Goal: Task Accomplishment & Management: Manage account settings

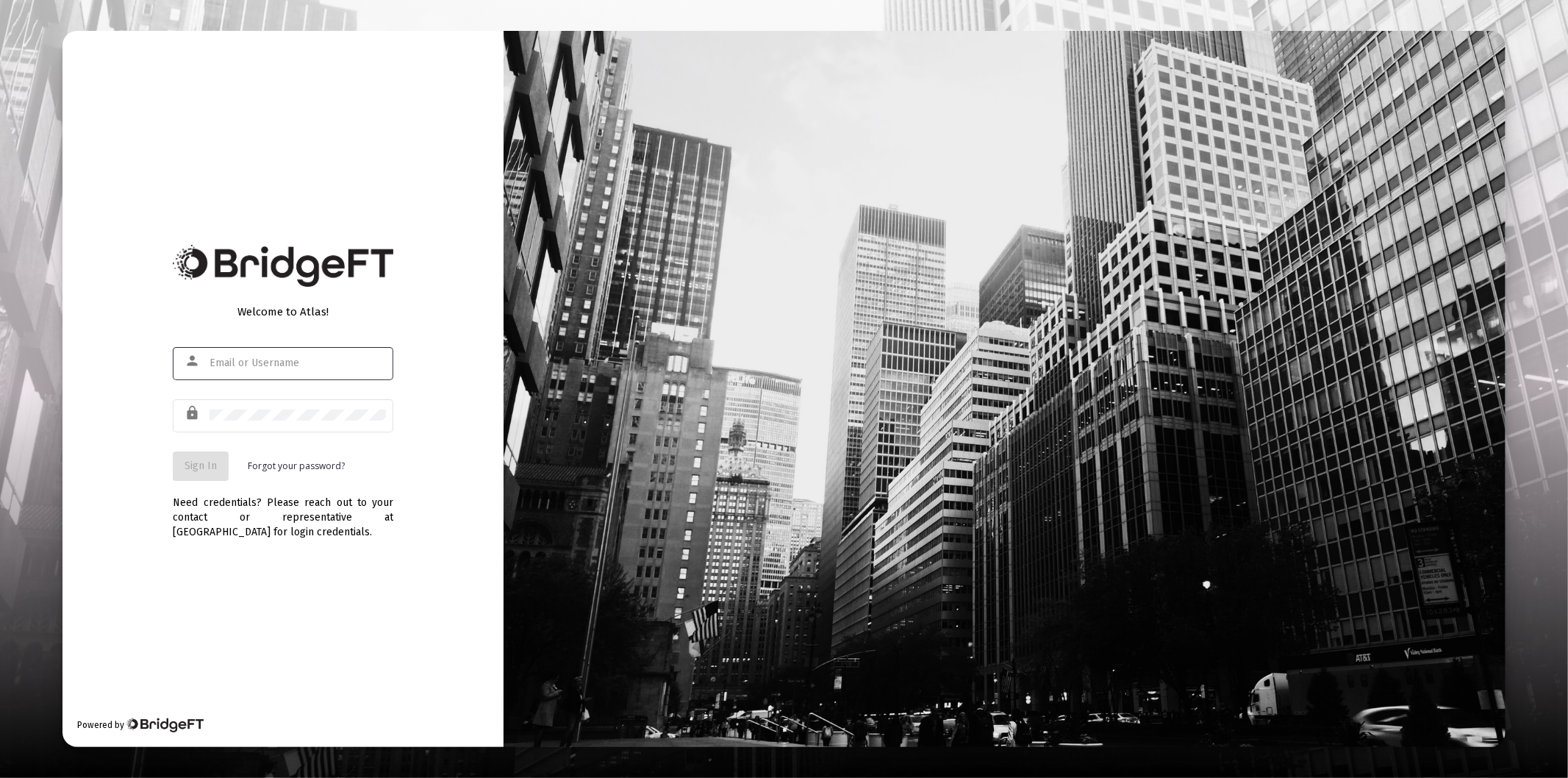
click at [269, 364] on input "text" at bounding box center [297, 364] width 176 height 12
type input "[PERSON_NAME][EMAIL_ADDRESS][DOMAIN_NAME]"
click at [296, 429] on div at bounding box center [297, 414] width 176 height 36
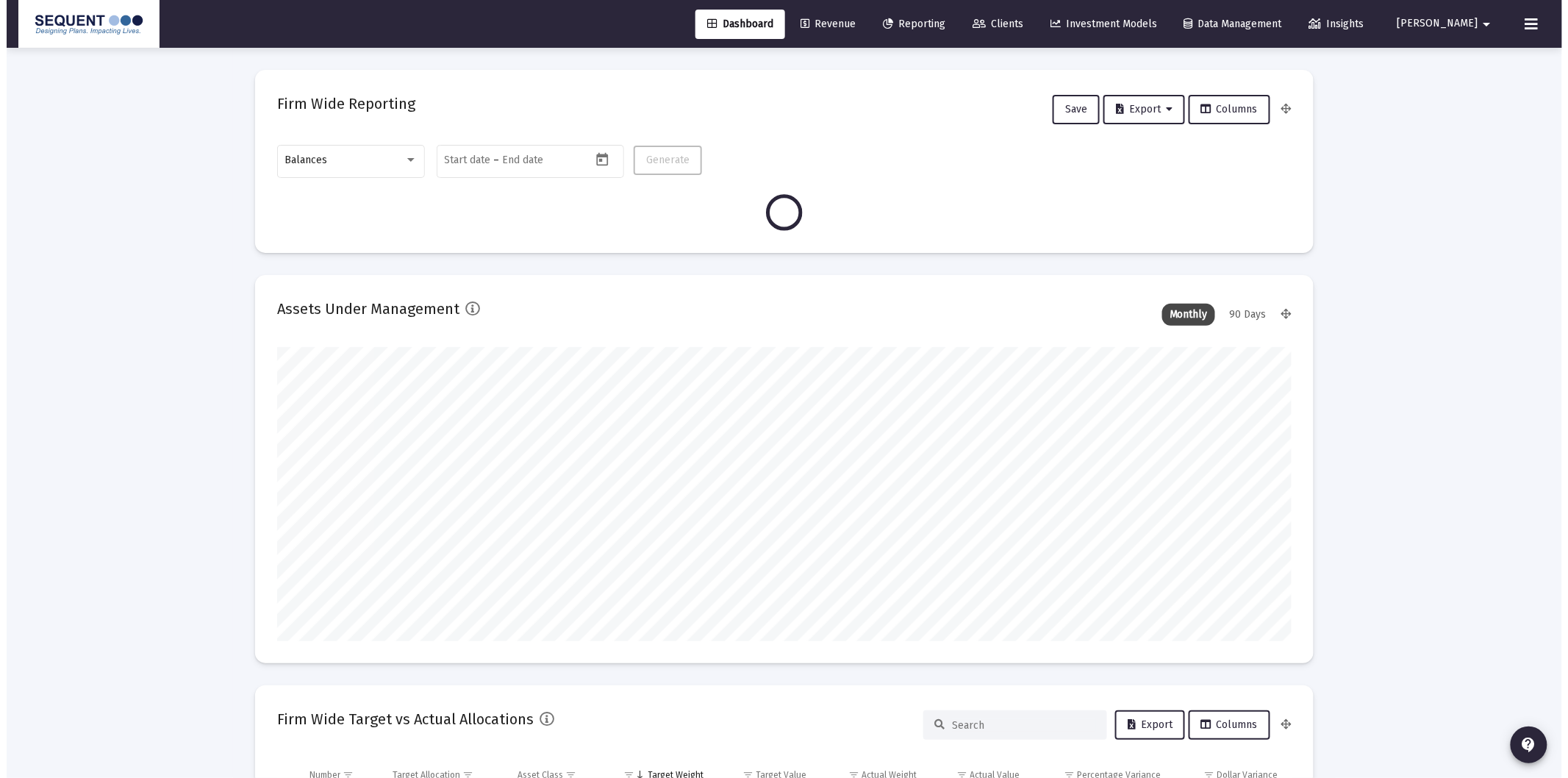
scroll to position [294, 546]
click at [1017, 24] on span "Clients" at bounding box center [991, 24] width 51 height 13
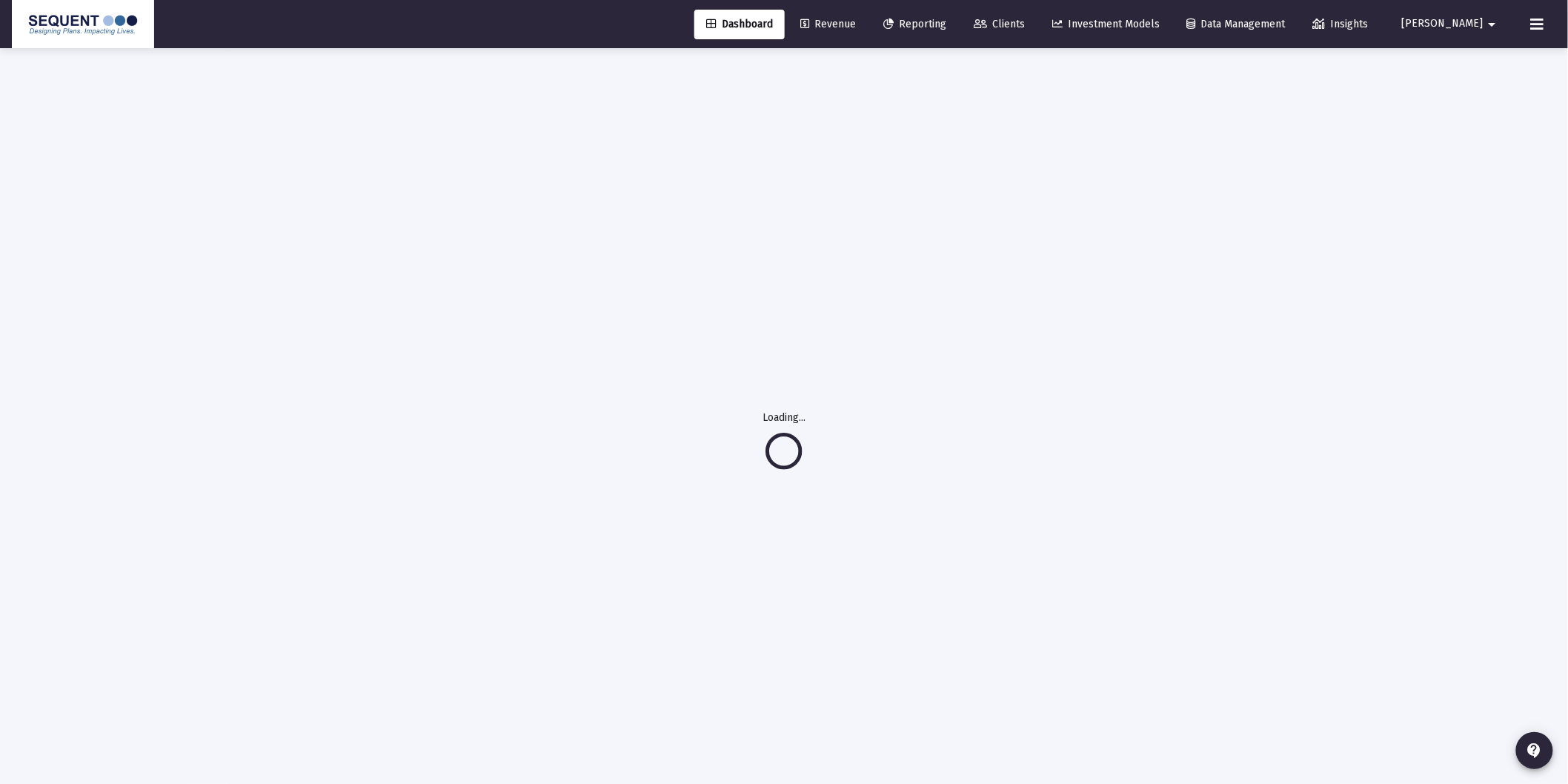
click at [1025, 27] on span "Clients" at bounding box center [999, 24] width 51 height 13
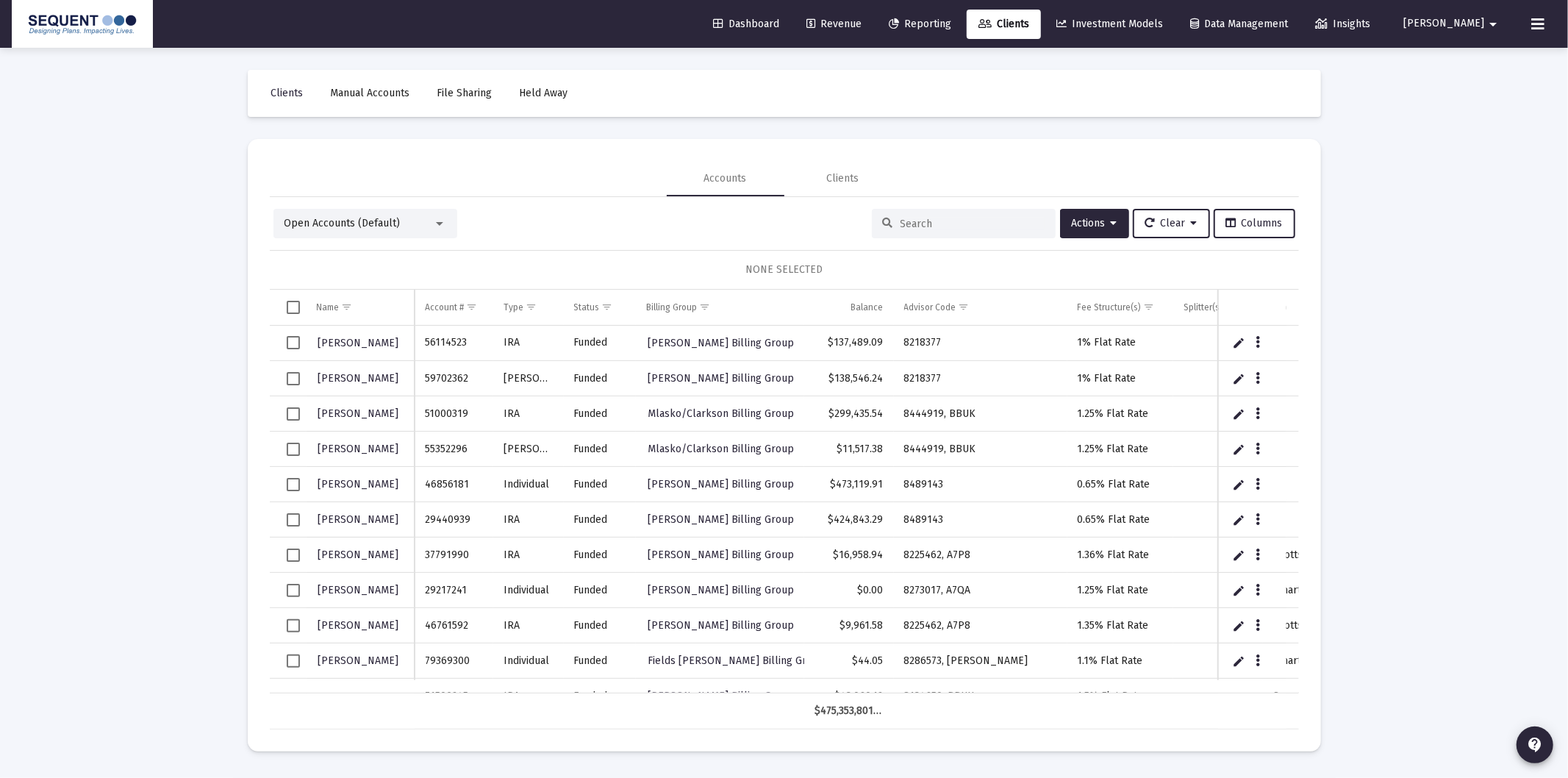
click at [930, 219] on input at bounding box center [972, 223] width 144 height 13
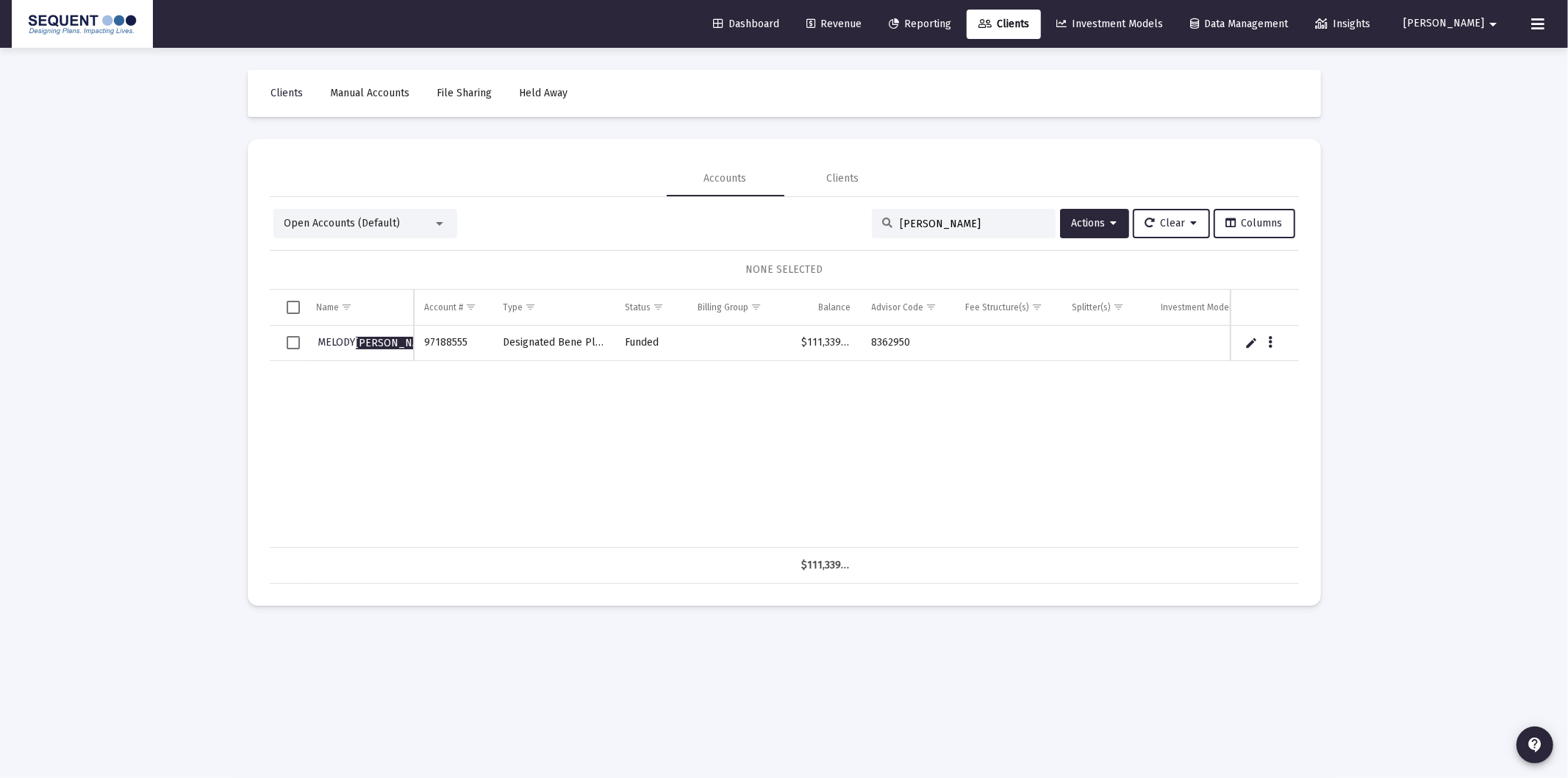
type input "[PERSON_NAME]"
click at [1270, 343] on icon "Data grid" at bounding box center [1270, 343] width 4 height 18
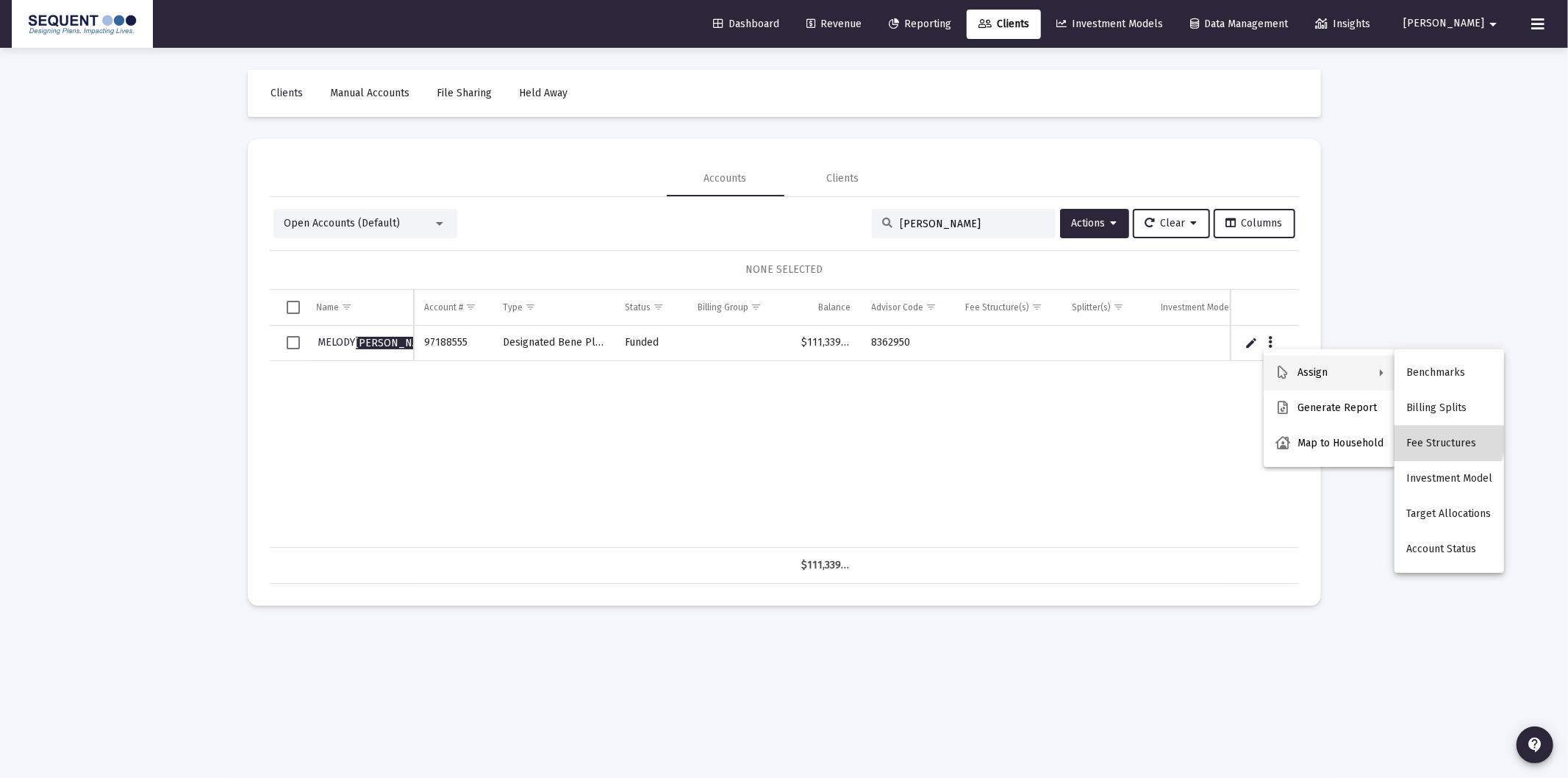
click at [1441, 437] on button "Fee Structures" at bounding box center [1449, 443] width 110 height 35
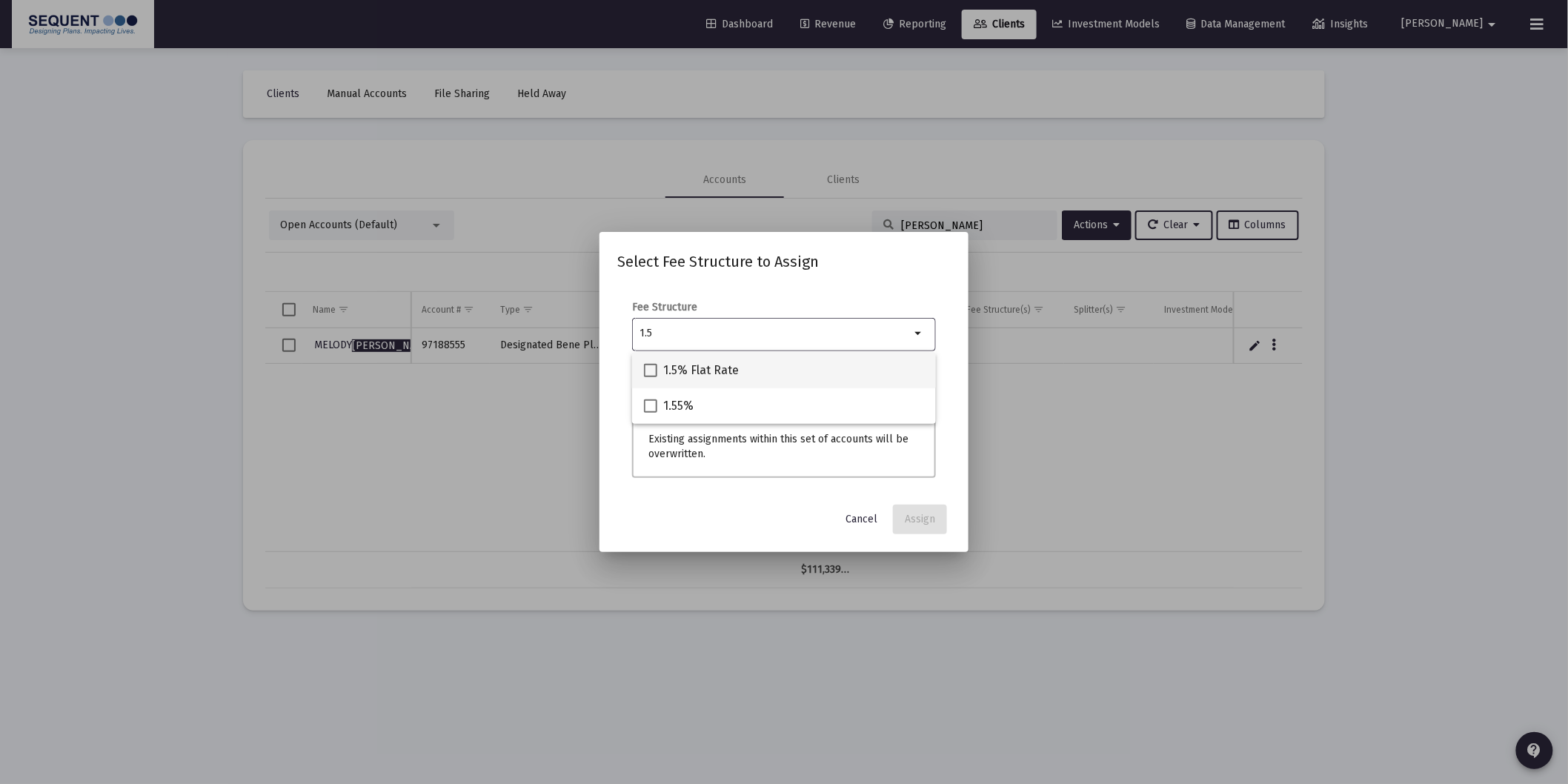
type input "1.5"
click at [717, 372] on span "1.5% Flat Rate" at bounding box center [701, 371] width 76 height 18
click at [650, 377] on input "1.5% Flat Rate" at bounding box center [649, 377] width 1 height 1
checkbox input "true"
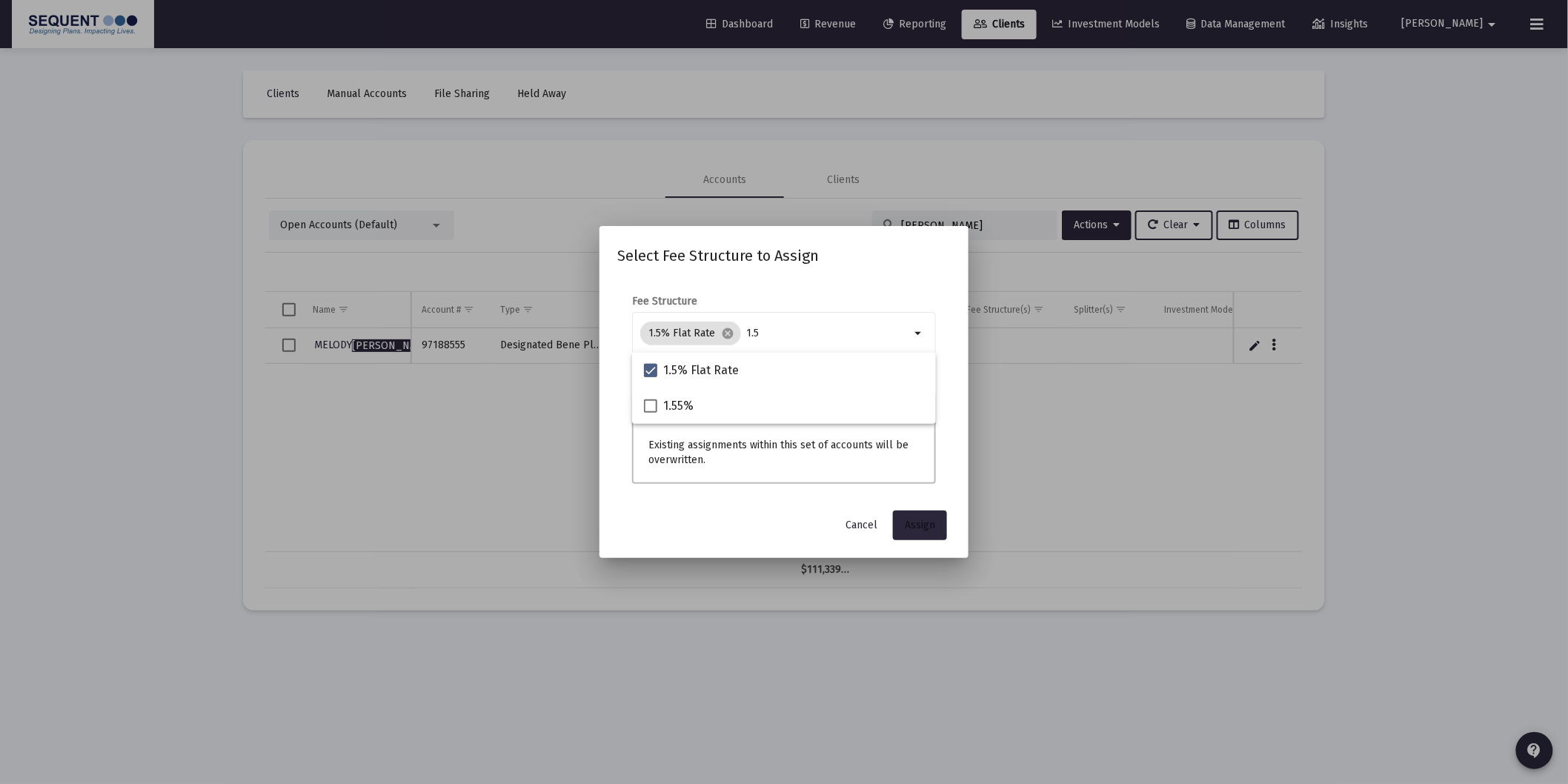
click at [919, 521] on span "Assign" at bounding box center [919, 525] width 30 height 13
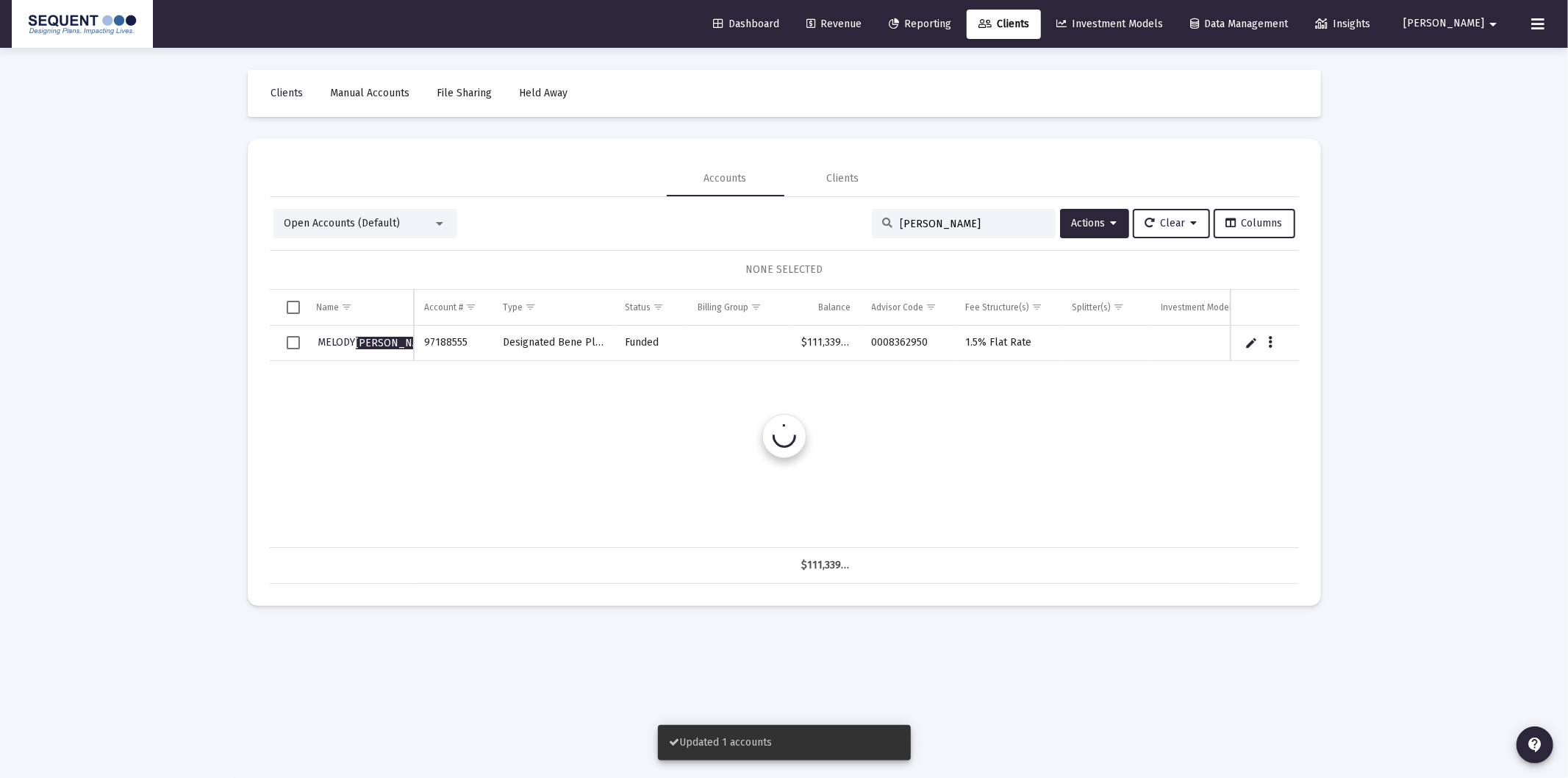
click at [289, 342] on span "Select row" at bounding box center [293, 343] width 13 height 13
click at [1093, 226] on span "Actions" at bounding box center [1095, 223] width 46 height 13
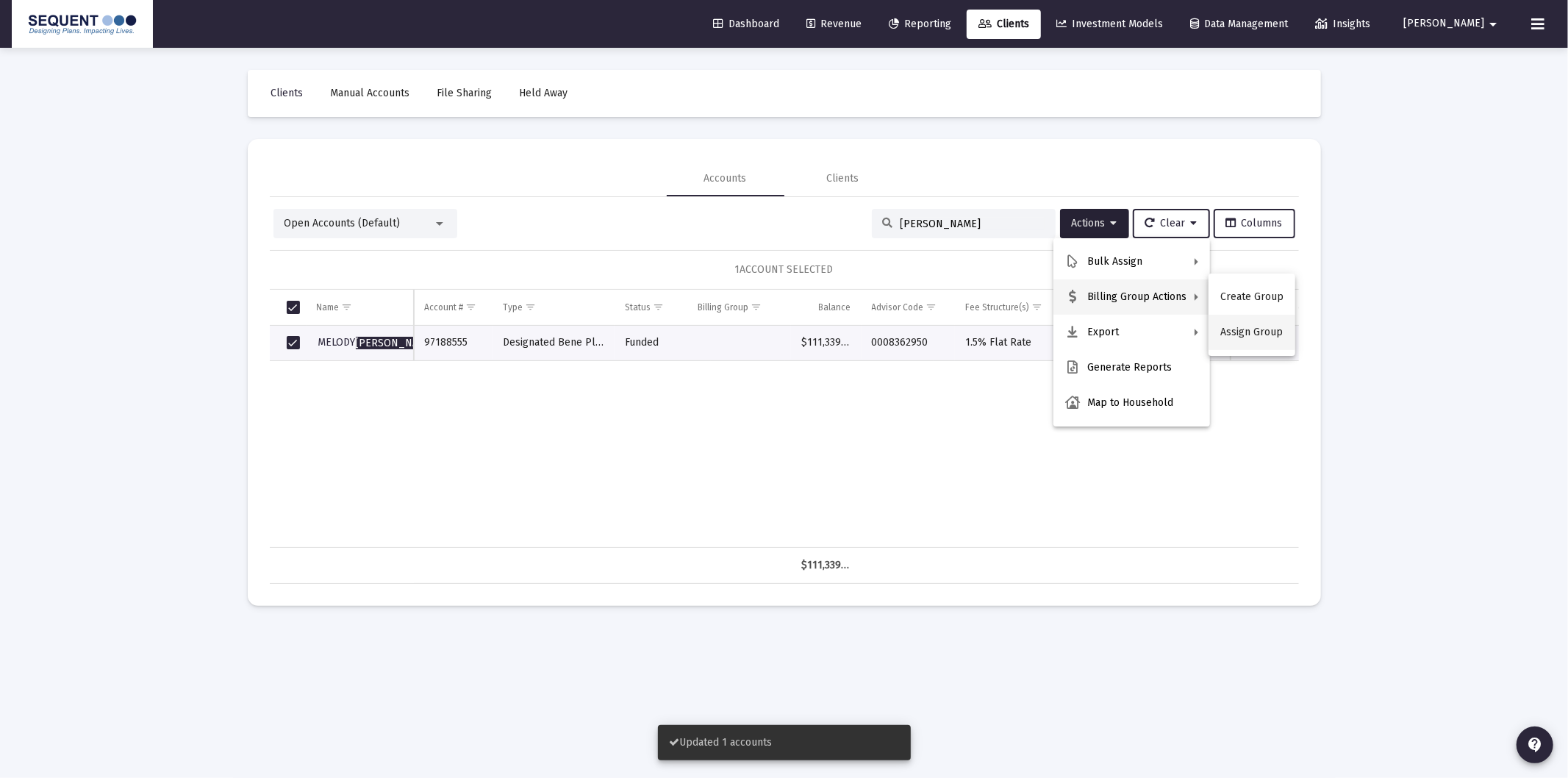
click at [1240, 337] on button "Assign Group" at bounding box center [1252, 333] width 87 height 35
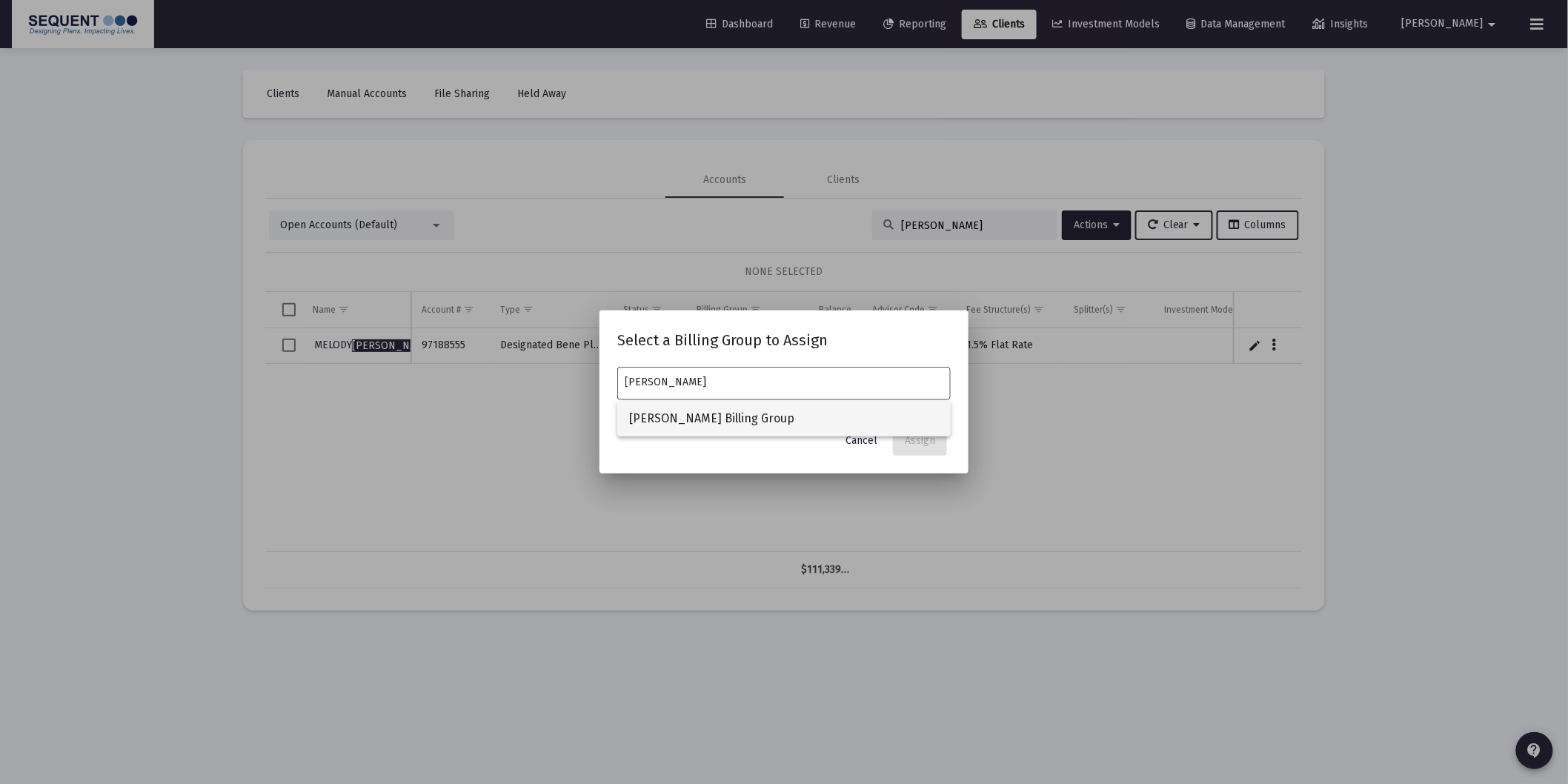
click at [689, 417] on span "[PERSON_NAME] Billing Group" at bounding box center [783, 418] width 310 height 36
type input "[PERSON_NAME] Billing Group"
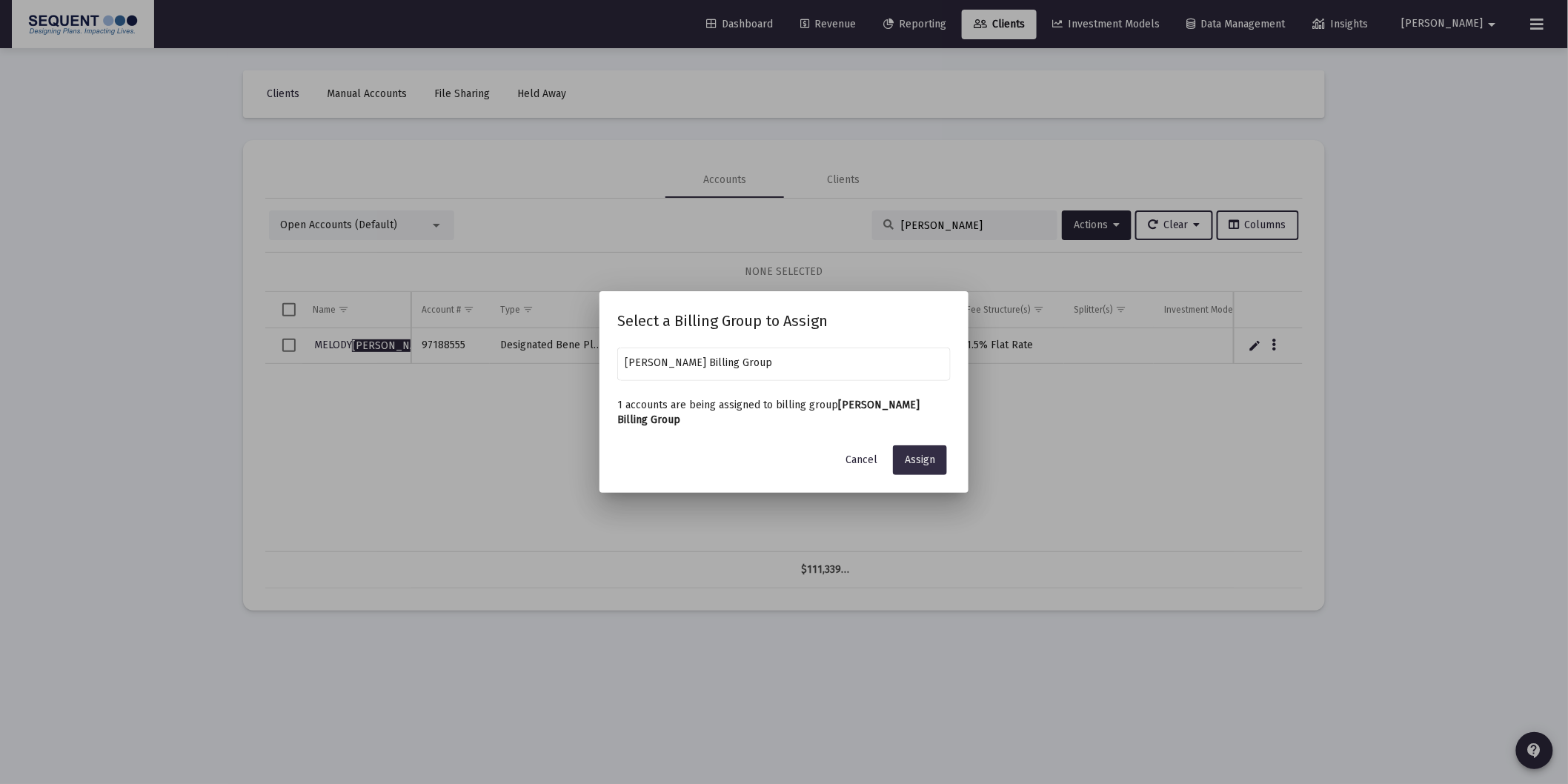
click at [916, 453] on span "Assign" at bounding box center [919, 459] width 30 height 13
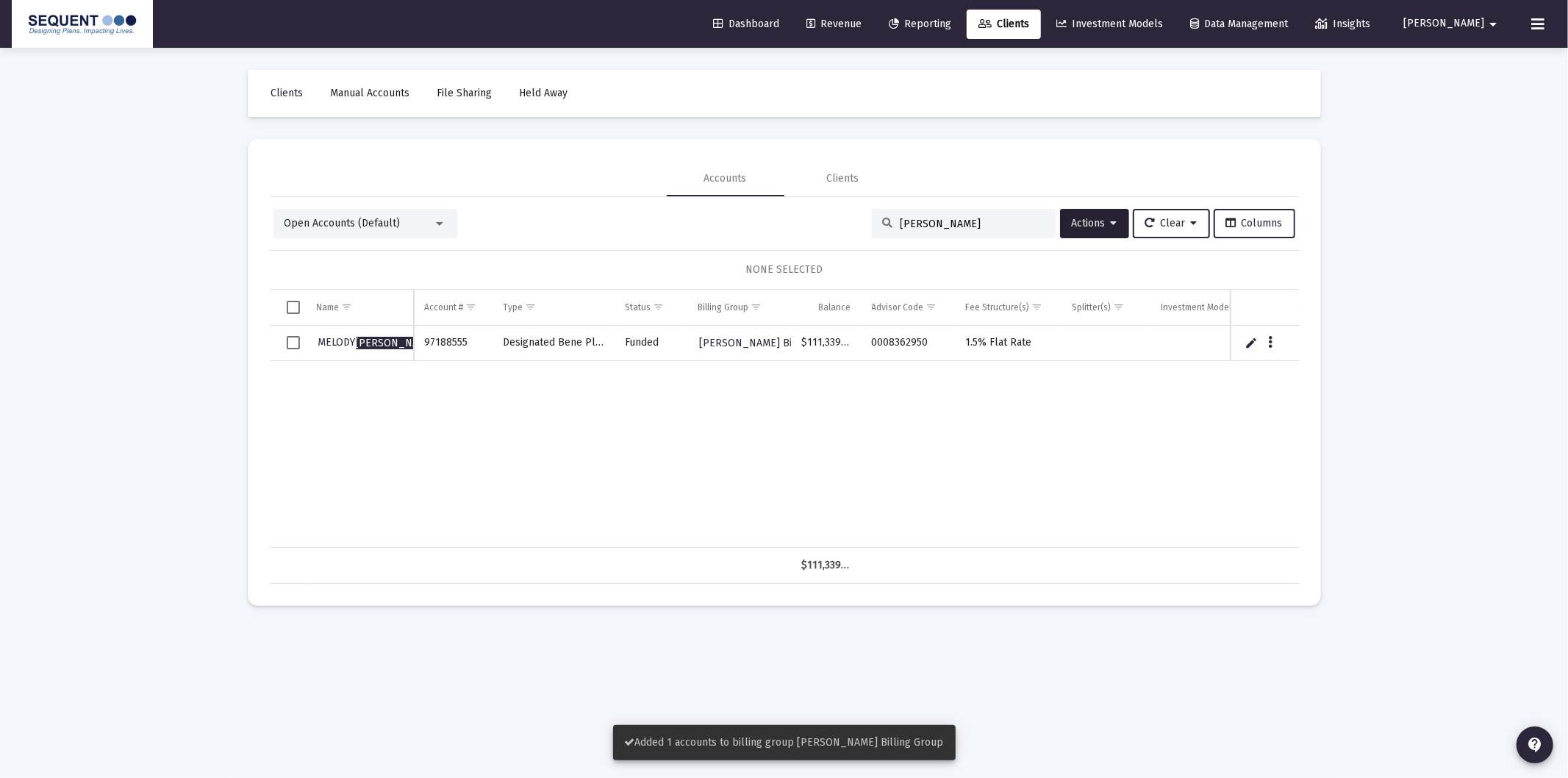
click at [1017, 407] on div "[PERSON_NAME] 97188555 Designated Bene Plan Funded [PERSON_NAME] Billing Group …" at bounding box center [895, 437] width 1250 height 222
click at [760, 306] on span "Show filter options for column 'Billing Group'" at bounding box center [756, 307] width 11 height 11
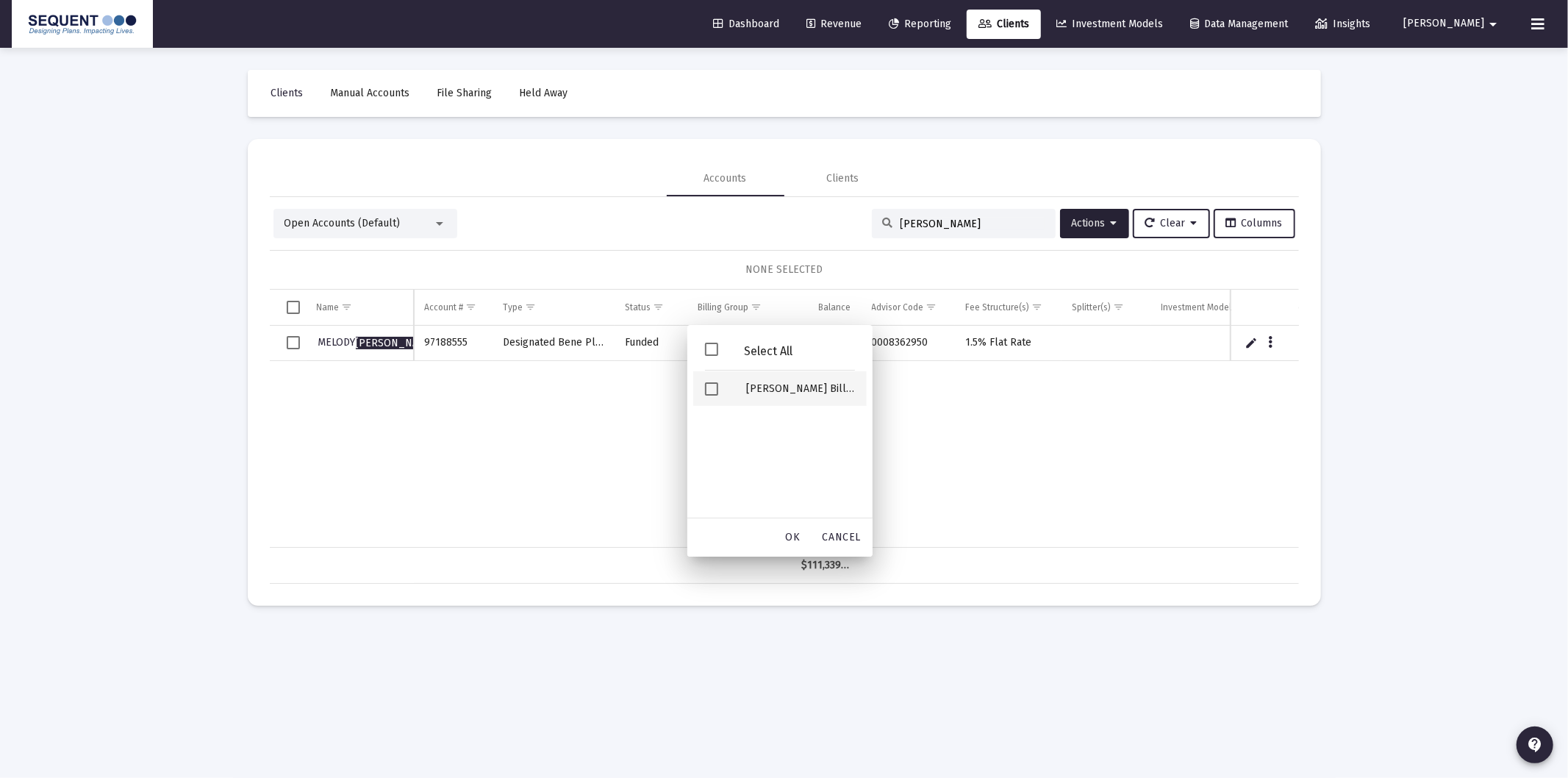
drag, startPoint x: 1090, startPoint y: 447, endPoint x: 1075, endPoint y: 423, distance: 28.3
click at [1083, 437] on div "[PERSON_NAME] 97188555 Designated Bene Plan Funded [PERSON_NAME] Billing Group …" at bounding box center [895, 437] width 1250 height 222
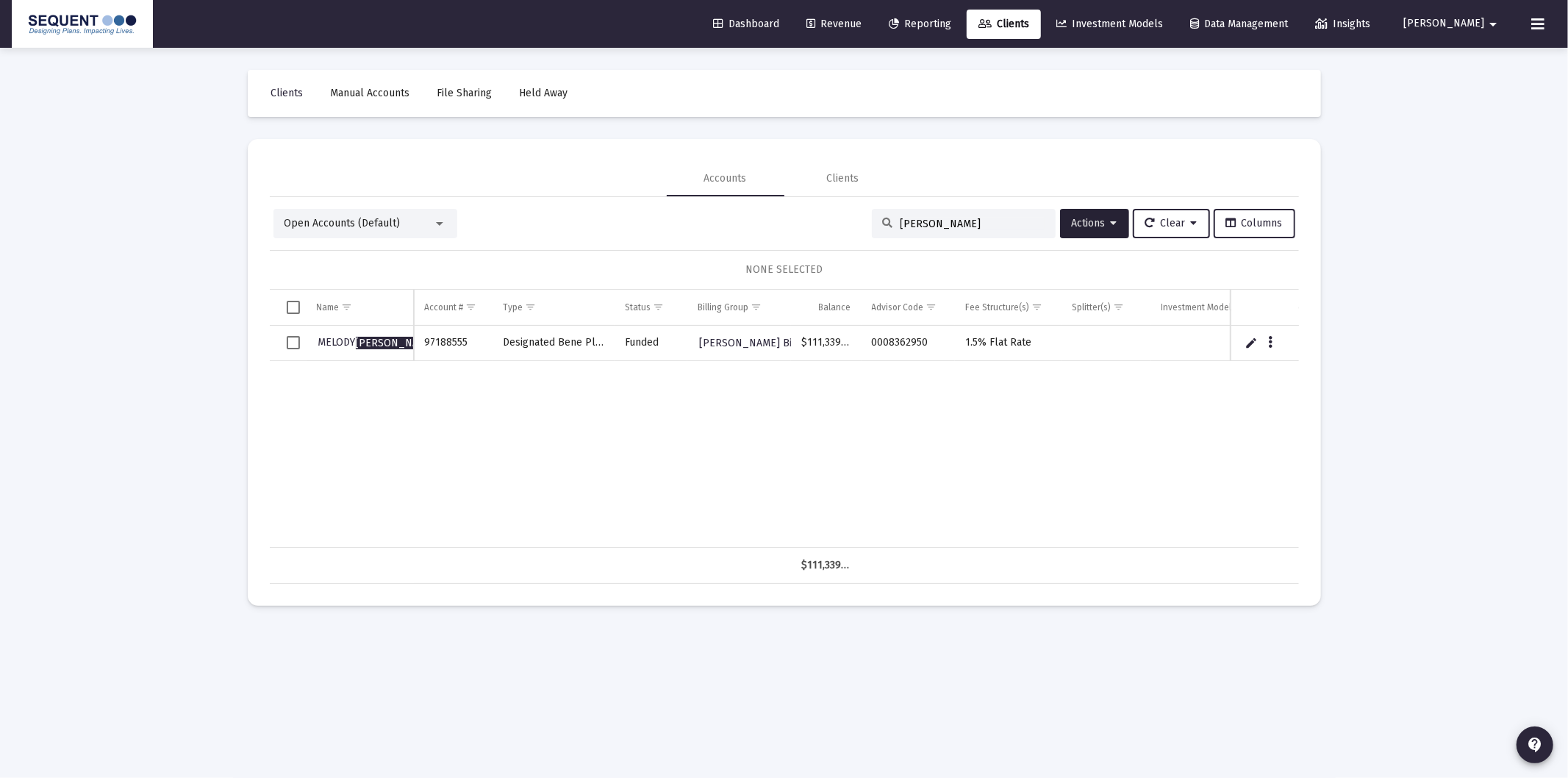
drag, startPoint x: 1011, startPoint y: 223, endPoint x: 659, endPoint y: 260, distance: 353.9
click at [662, 263] on div "Open Accounts (Default) [PERSON_NAME] Actions Clear Columns NONE SELECTED Name …" at bounding box center [784, 396] width 1029 height 375
click at [938, 414] on div "[PERSON_NAME] 97188555 Designated Bene Plan Funded [PERSON_NAME] Billing Group …" at bounding box center [895, 437] width 1250 height 222
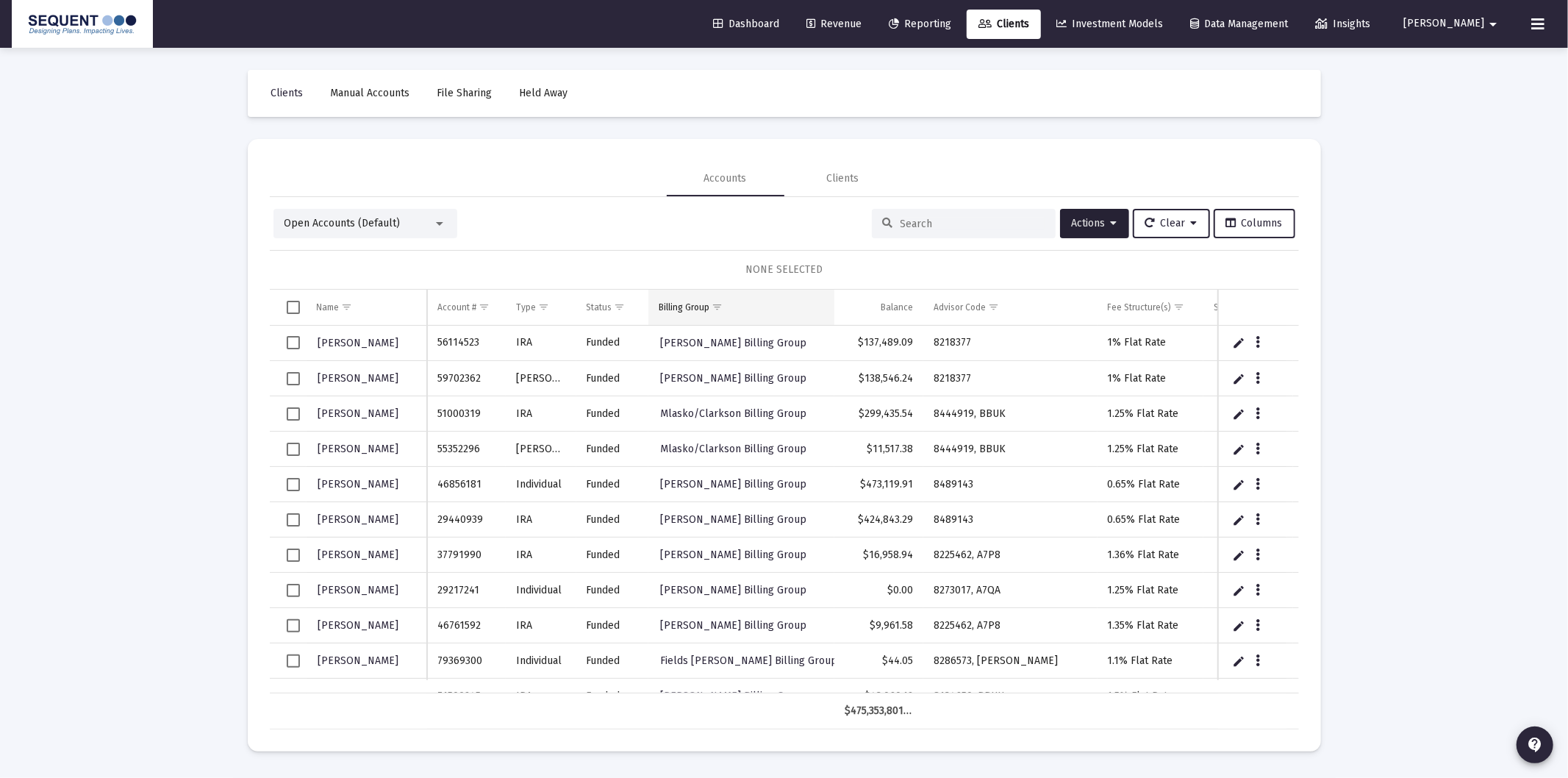
click at [722, 307] on span "Show filter options for column 'Billing Group'" at bounding box center [717, 307] width 11 height 11
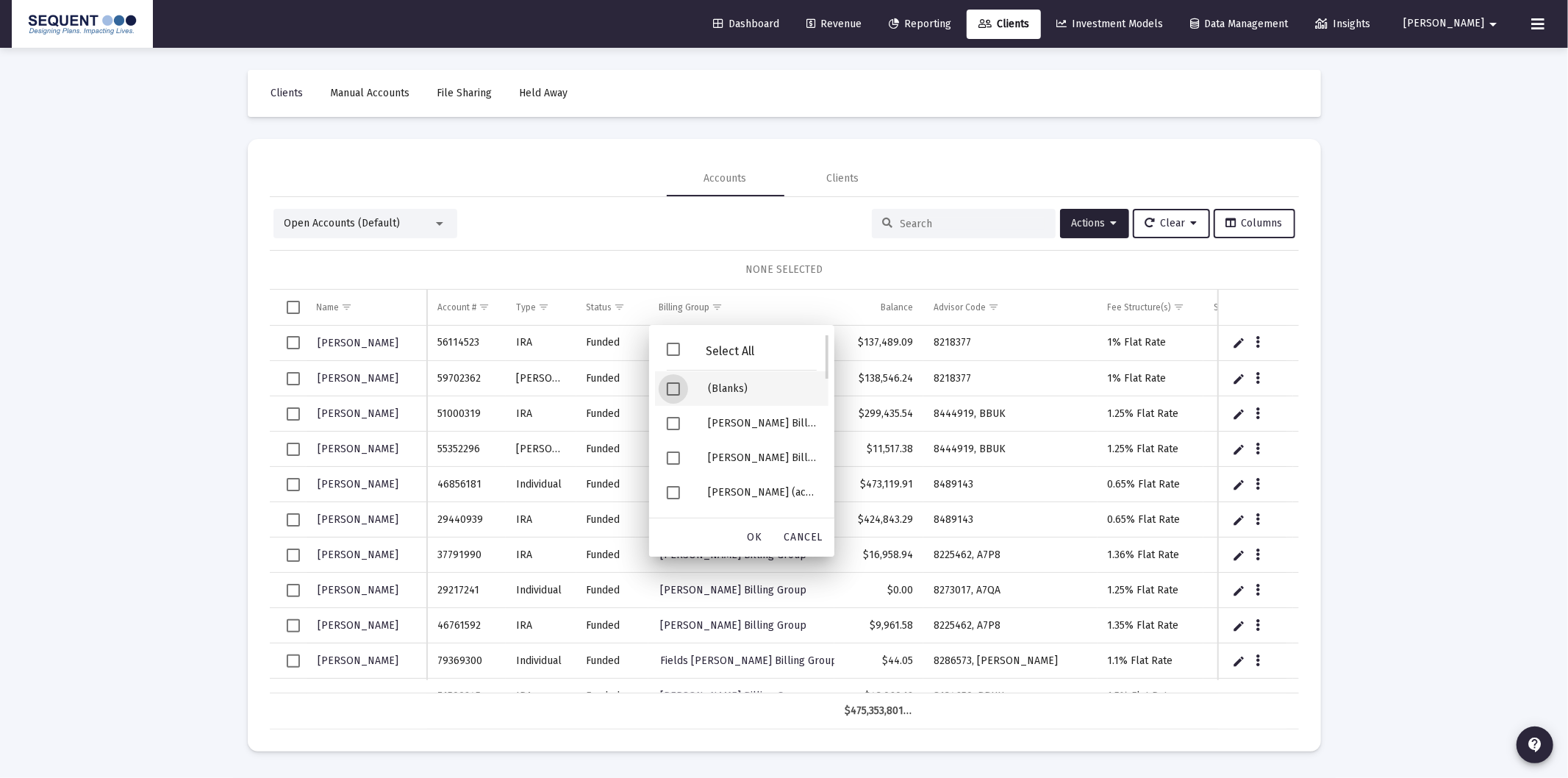
drag, startPoint x: 714, startPoint y: 389, endPoint x: 795, endPoint y: 542, distance: 173.1
click at [714, 388] on div "(Blanks)" at bounding box center [762, 388] width 132 height 35
click at [756, 541] on span "OK" at bounding box center [755, 537] width 15 height 13
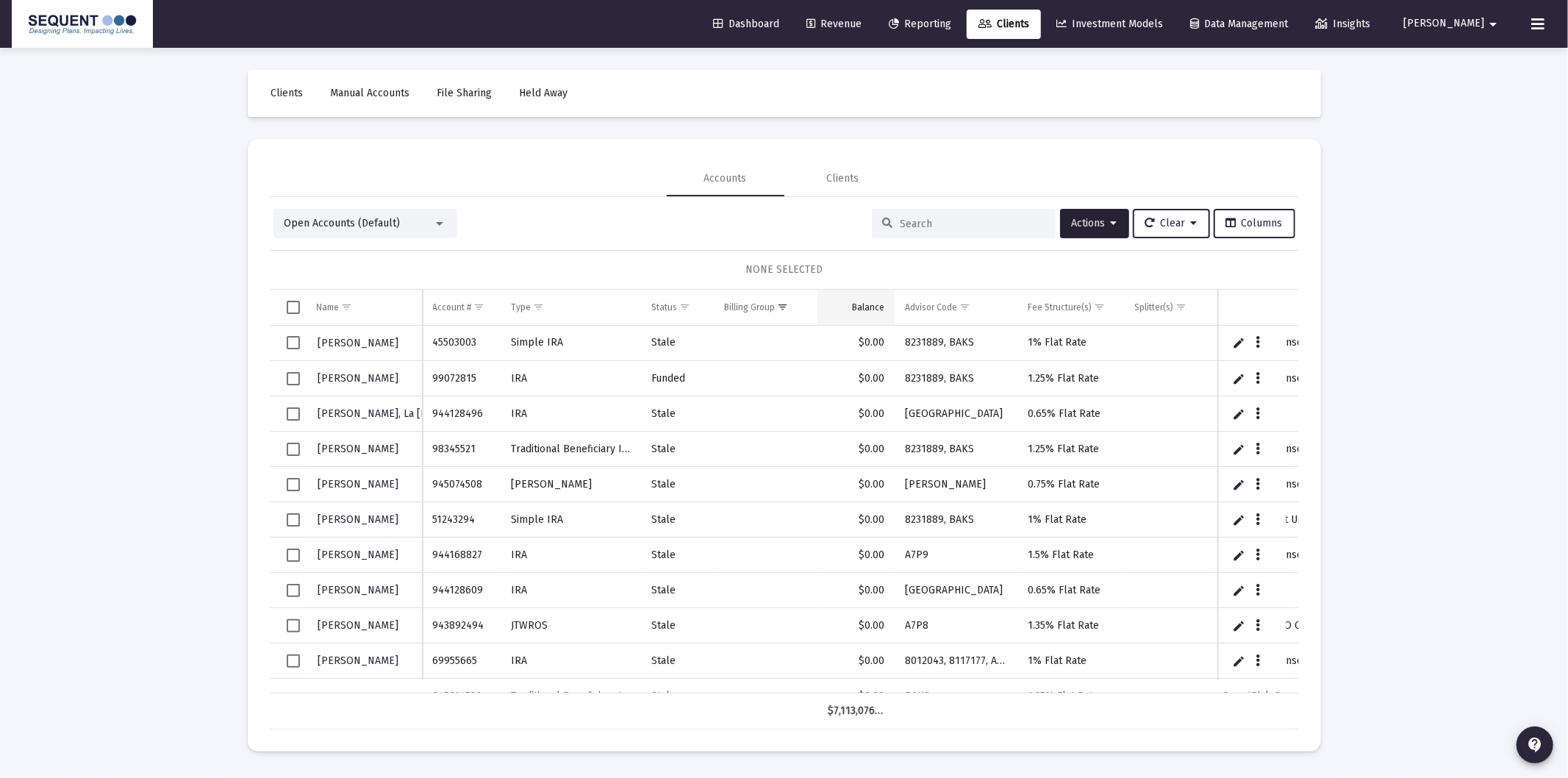
click at [864, 314] on td "Balance" at bounding box center [856, 308] width 77 height 35
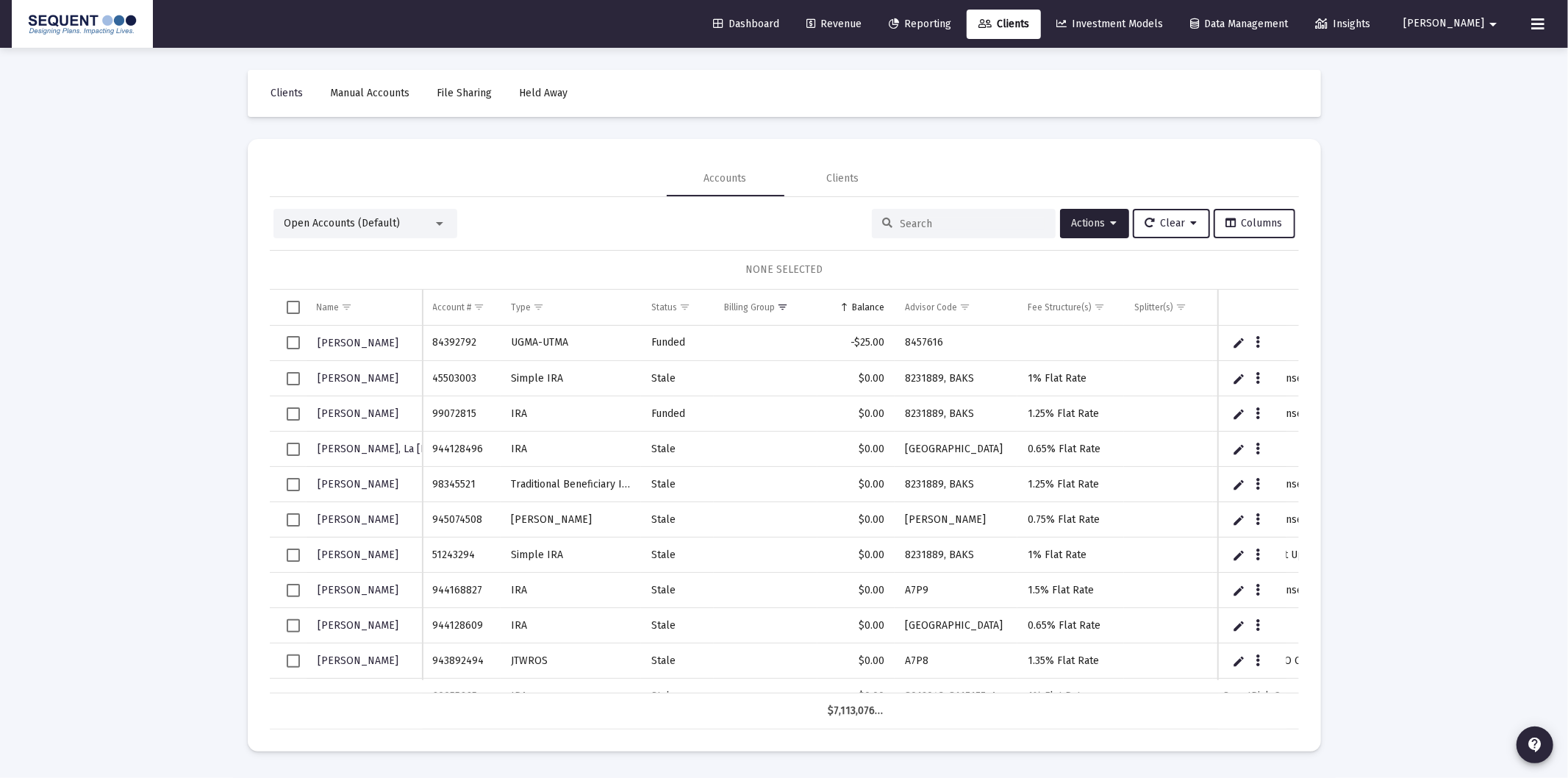
click at [864, 314] on td "Balance" at bounding box center [856, 308] width 77 height 35
